Goal: Navigation & Orientation: Find specific page/section

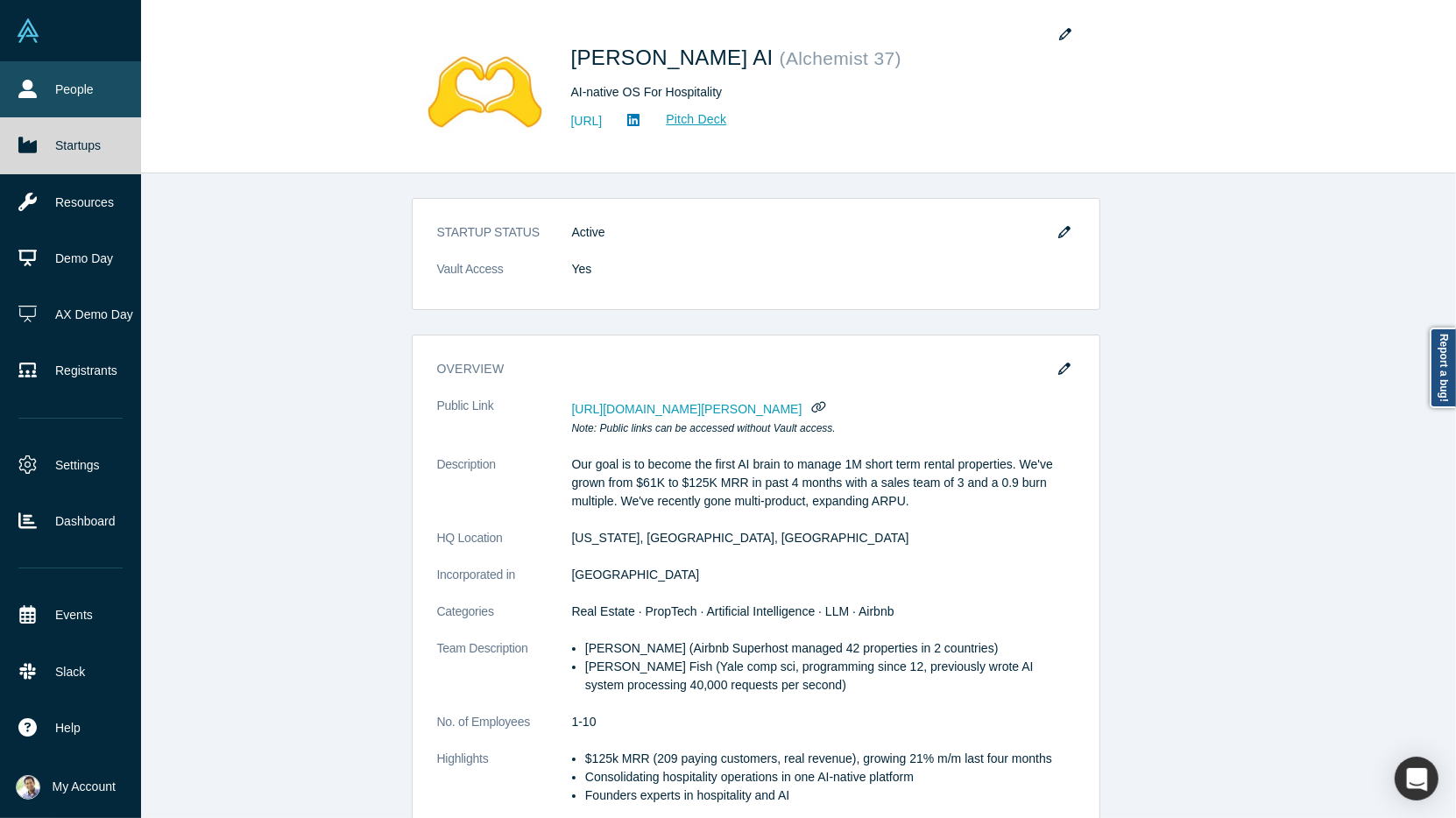
click at [32, 95] on icon at bounding box center [28, 89] width 19 height 19
